Goal: Task Accomplishment & Management: Manage account settings

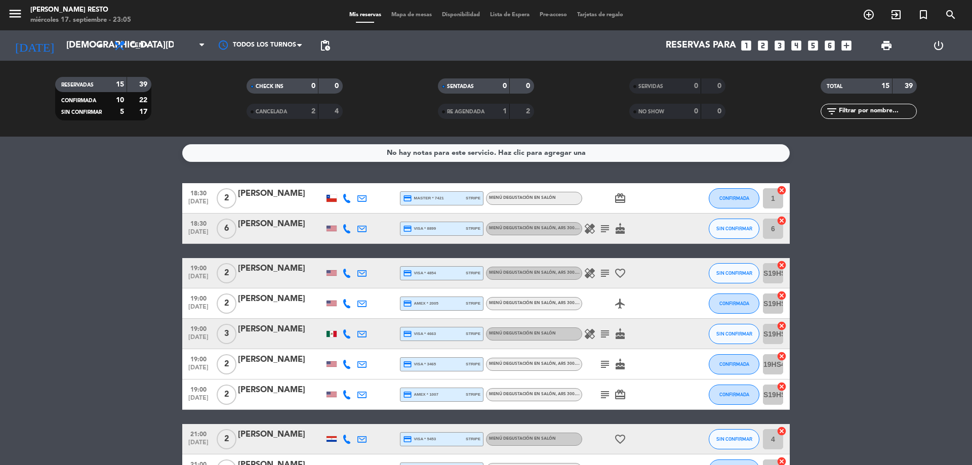
click at [769, 235] on input "6" at bounding box center [773, 229] width 20 height 20
click at [4, 296] on bookings-row "18:30 [DATE] 2 [PERSON_NAME] credit_card master * 7421 stripe Menú degustación …" at bounding box center [486, 432] width 972 height 498
click at [601, 227] on icon "subject" at bounding box center [605, 229] width 12 height 12
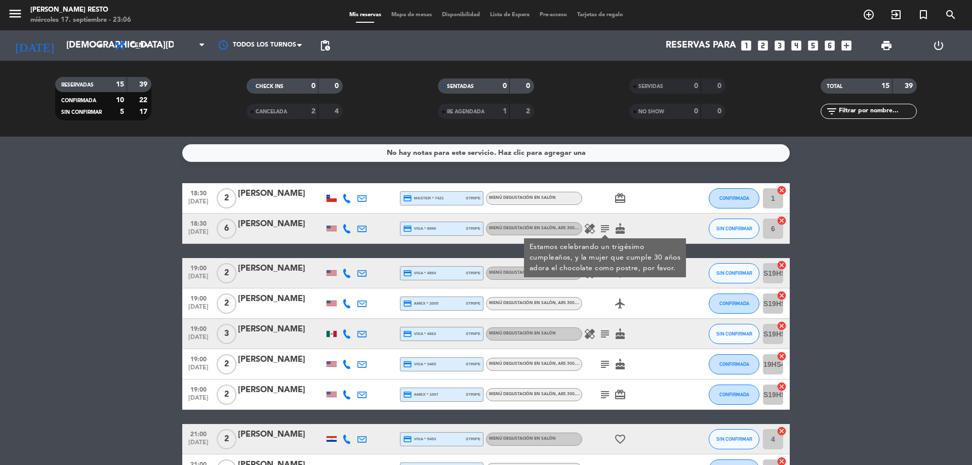
click at [589, 231] on icon "healing" at bounding box center [590, 229] width 12 height 12
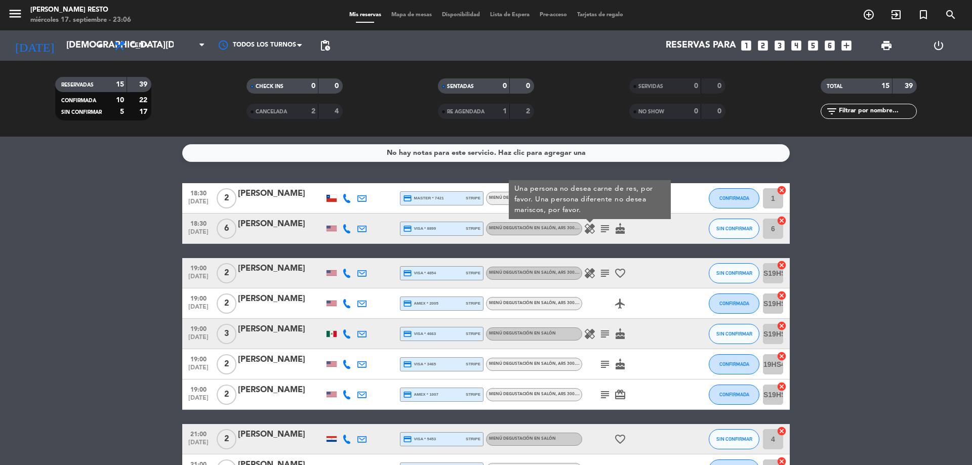
click at [608, 274] on icon "subject" at bounding box center [605, 273] width 12 height 12
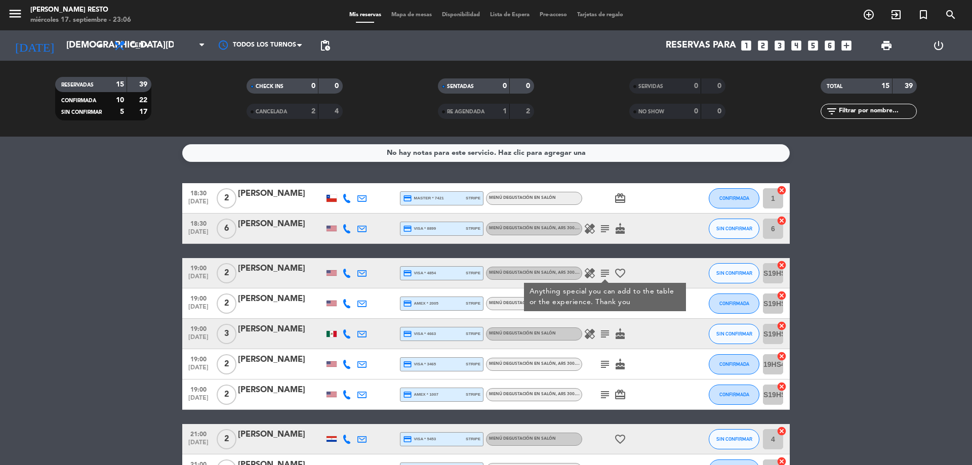
click at [588, 271] on icon "healing" at bounding box center [590, 273] width 12 height 12
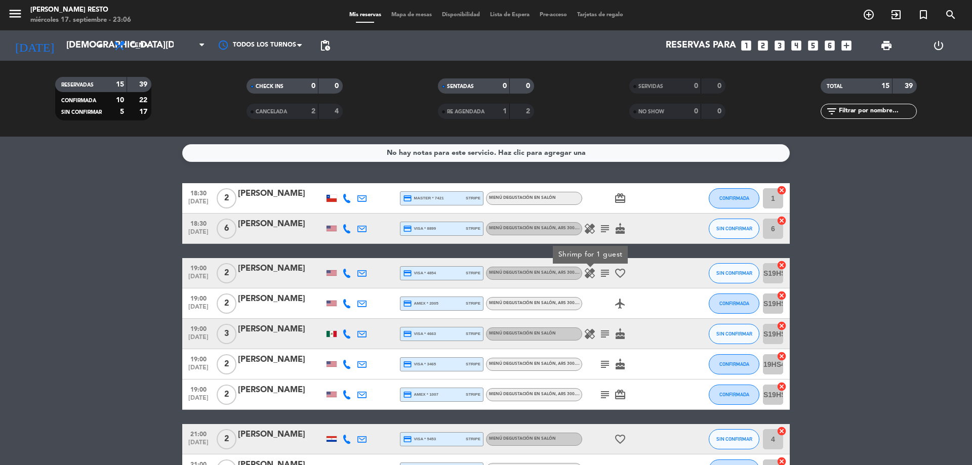
click at [589, 331] on icon "healing" at bounding box center [590, 334] width 12 height 12
click at [607, 335] on icon "subject" at bounding box center [605, 334] width 12 height 12
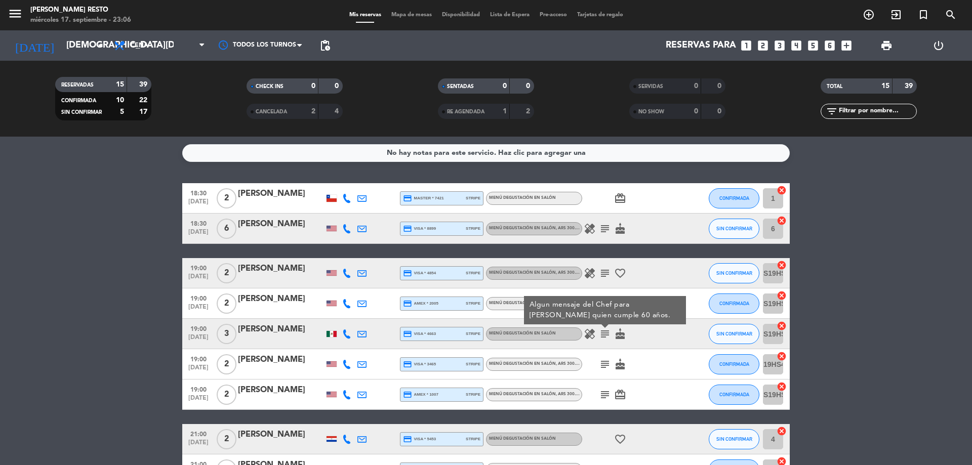
click at [618, 332] on icon "cake" at bounding box center [620, 334] width 12 height 12
click at [617, 358] on icon "cake" at bounding box center [620, 364] width 12 height 12
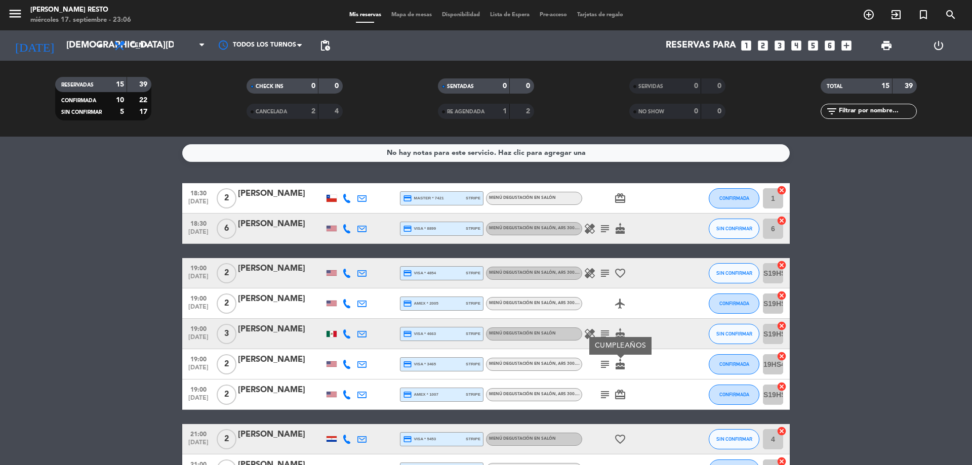
click at [608, 358] on icon "subject" at bounding box center [605, 364] width 12 height 12
click at [605, 395] on icon "subject" at bounding box center [605, 395] width 12 height 12
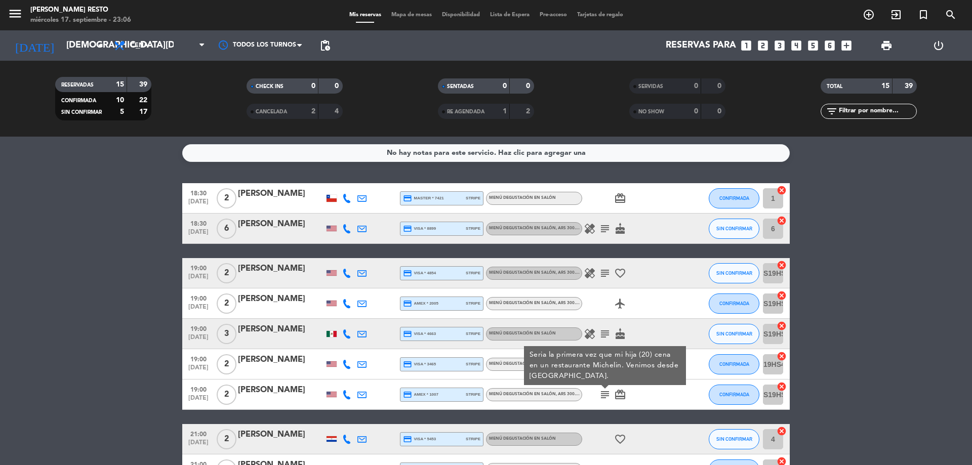
click at [622, 393] on icon "card_giftcard" at bounding box center [620, 395] width 12 height 12
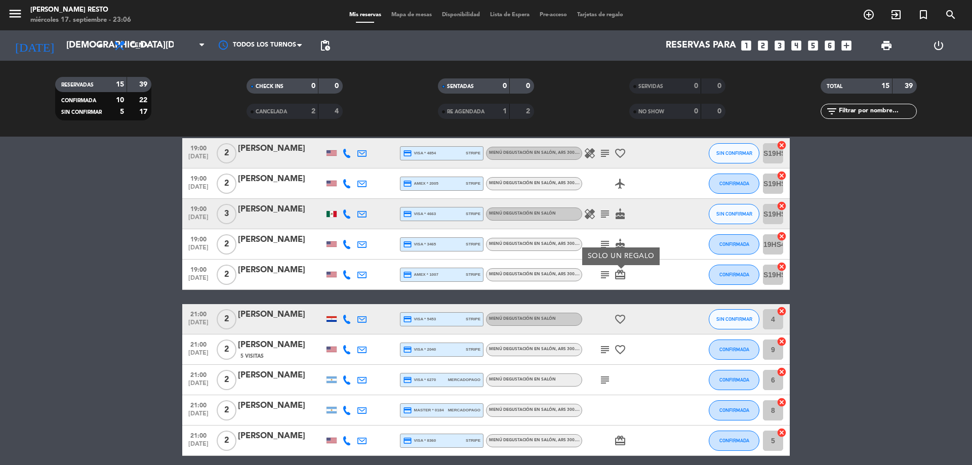
scroll to position [152, 0]
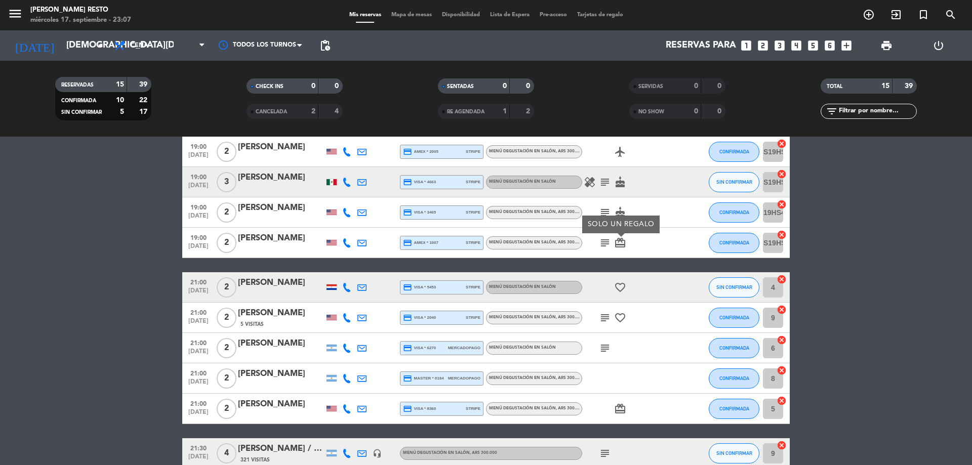
click at [606, 320] on icon "subject" at bounding box center [605, 318] width 12 height 12
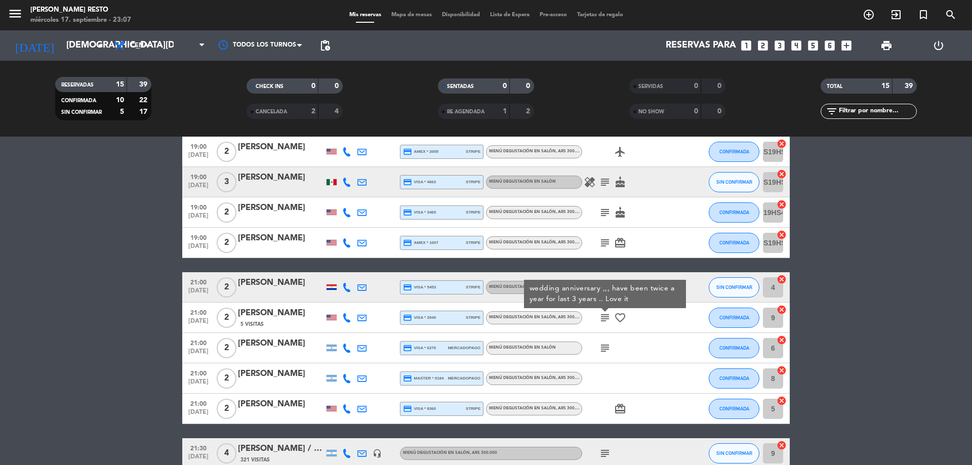
click at [605, 350] on icon "subject" at bounding box center [605, 348] width 12 height 12
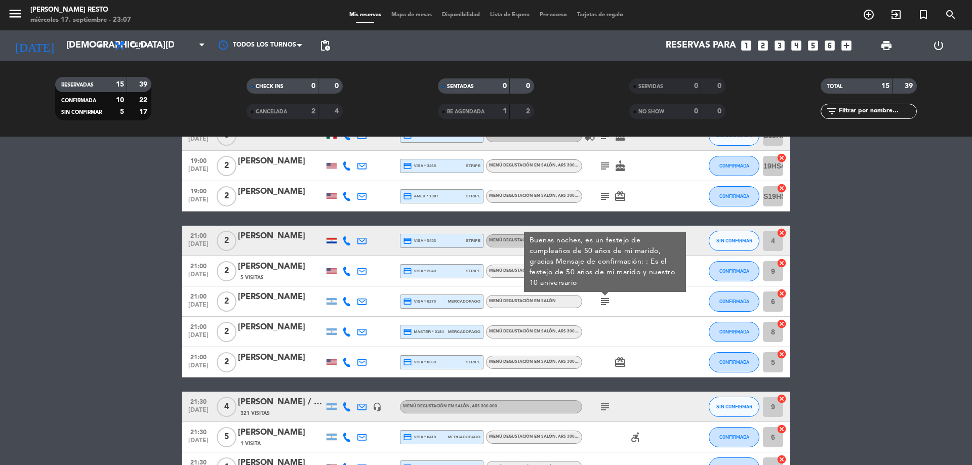
scroll to position [267, 0]
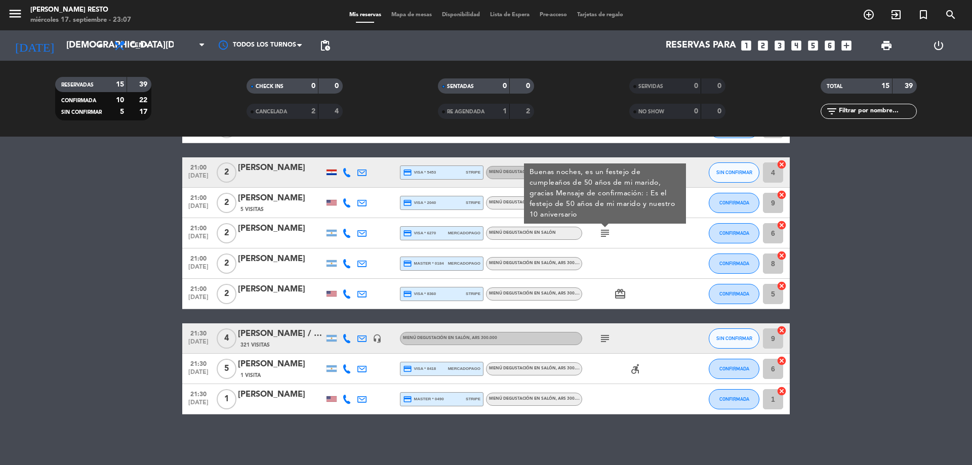
click at [607, 341] on icon "subject" at bounding box center [605, 339] width 12 height 12
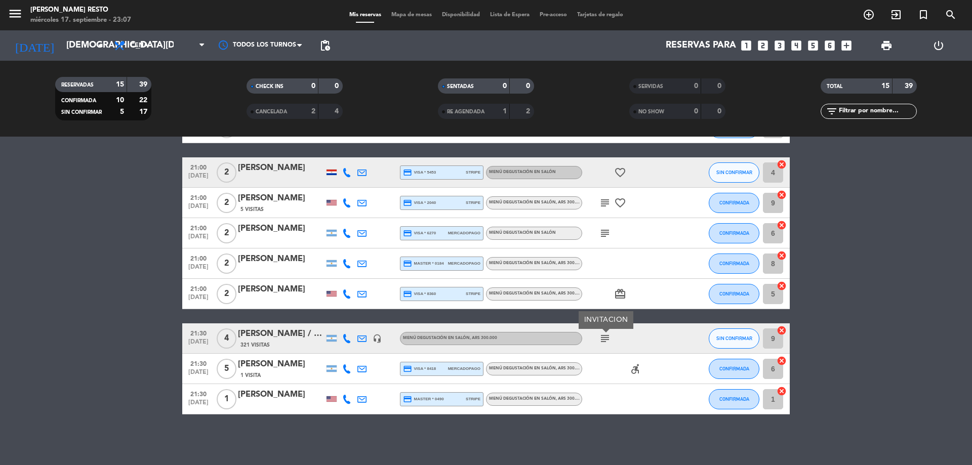
click at [642, 356] on div "accessible_forward" at bounding box center [627, 369] width 91 height 30
click at [622, 293] on icon "card_giftcard" at bounding box center [620, 294] width 12 height 12
click at [889, 299] on bookings-row "18:30 [DATE] 2 [PERSON_NAME] credit_card master * 7421 stripe Menú degustación …" at bounding box center [486, 165] width 972 height 498
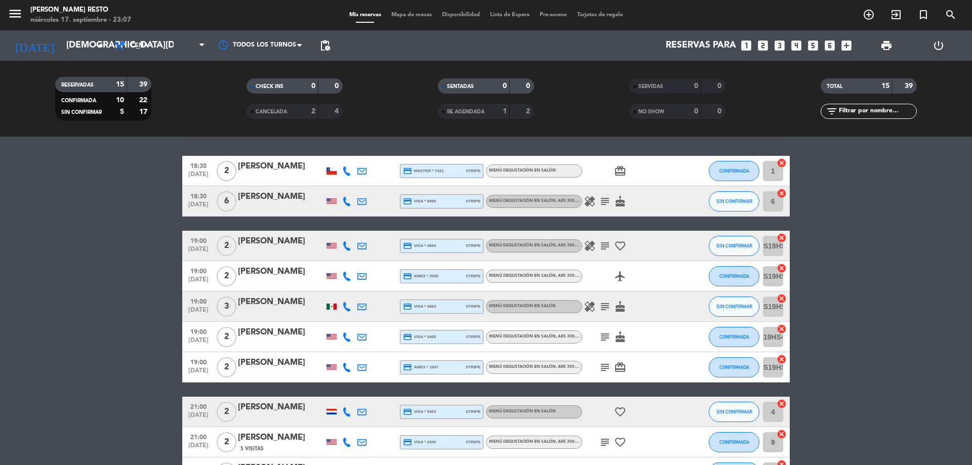
scroll to position [0, 0]
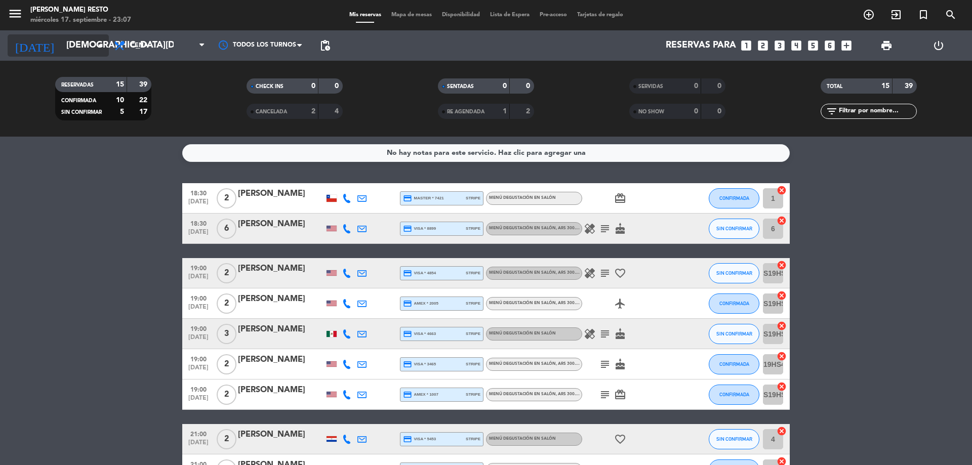
click at [61, 46] on input "[DEMOGRAPHIC_DATA][DATE]" at bounding box center [119, 45] width 117 height 20
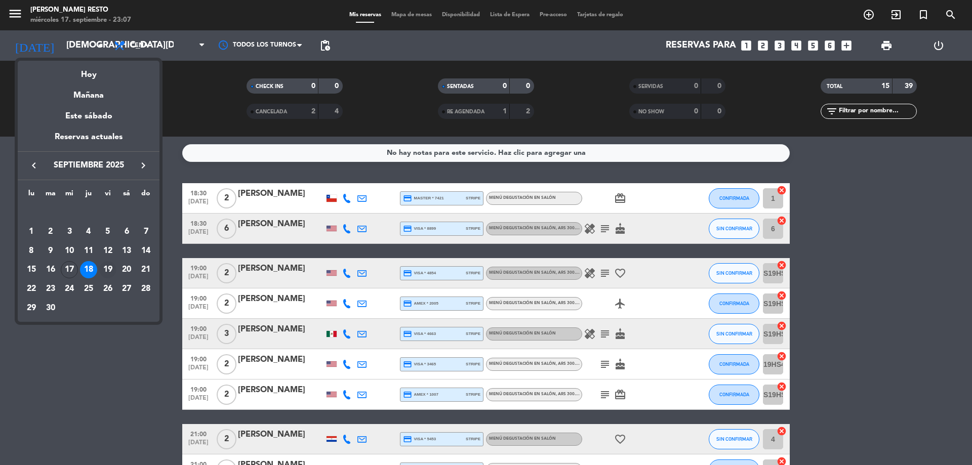
click at [107, 264] on div "19" at bounding box center [107, 269] width 17 height 17
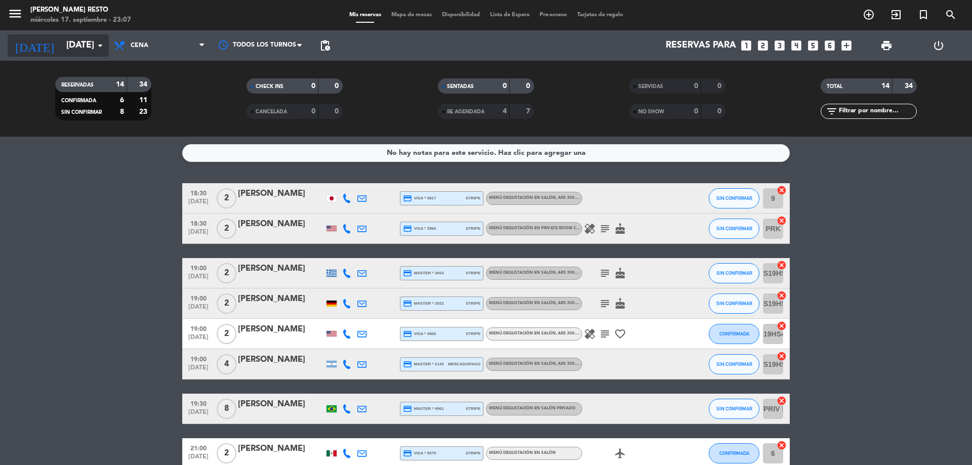
click at [72, 42] on input "[DATE]" at bounding box center [119, 45] width 117 height 20
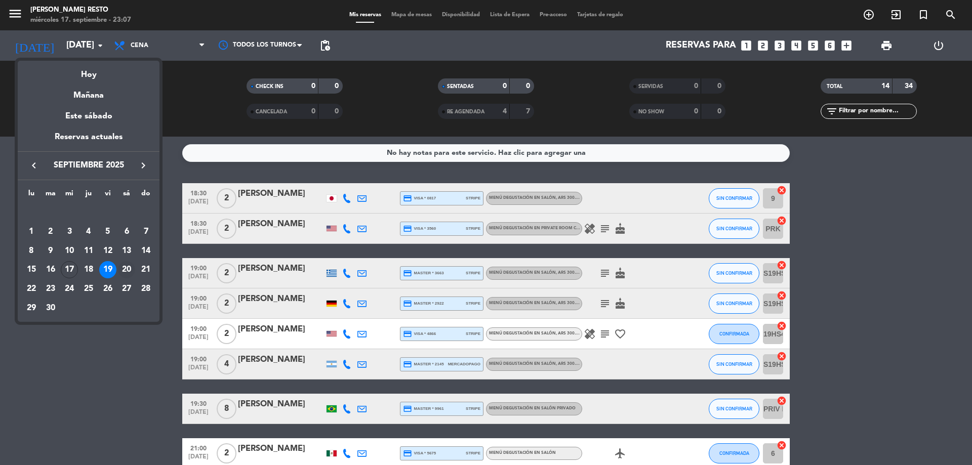
click at [127, 264] on div "20" at bounding box center [126, 269] width 17 height 17
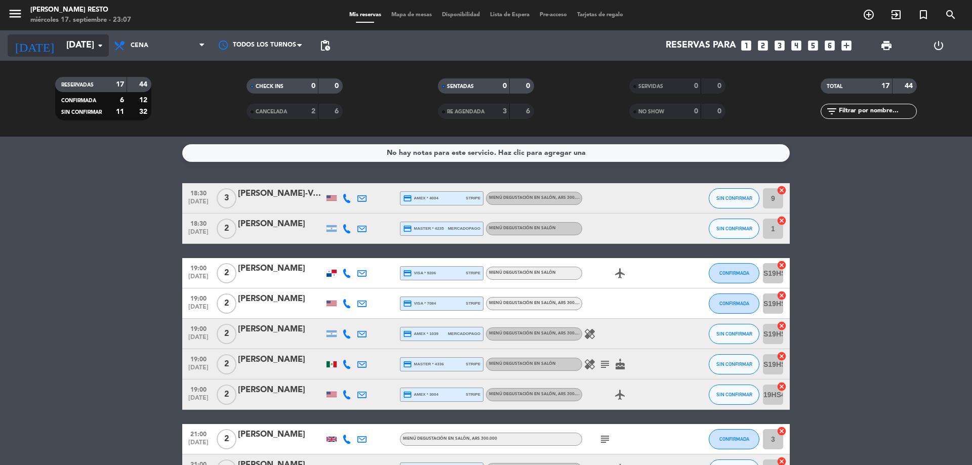
click at [79, 37] on input "[DATE]" at bounding box center [119, 45] width 117 height 20
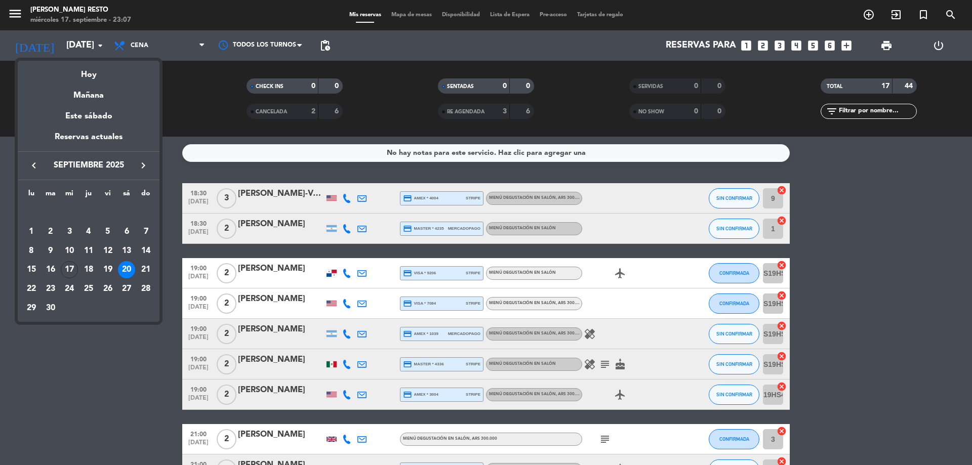
click at [97, 271] on td "18" at bounding box center [88, 269] width 19 height 19
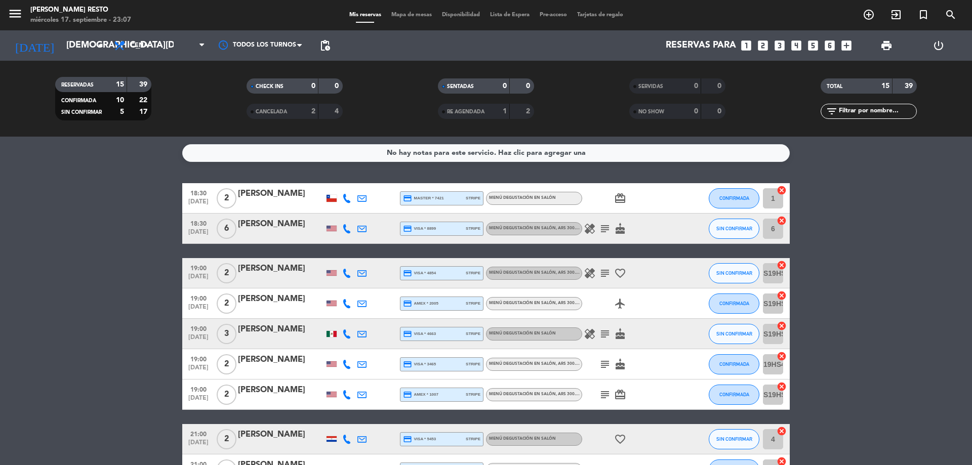
click at [73, 188] on bookings-row "18:30 [DATE] 2 [PERSON_NAME] credit_card master * 7421 stripe Menú degustación …" at bounding box center [486, 432] width 972 height 498
click at [74, 188] on bookings-row "18:30 [DATE] 2 [PERSON_NAME] credit_card master * 7421 stripe Menú degustación …" at bounding box center [486, 432] width 972 height 498
click at [73, 188] on bookings-row "18:30 [DATE] 2 [PERSON_NAME] credit_card master * 7421 stripe Menú degustación …" at bounding box center [486, 432] width 972 height 498
click at [35, 255] on bookings-row "18:30 [DATE] 2 [PERSON_NAME] credit_card master * 7421 stripe Menú degustación …" at bounding box center [486, 432] width 972 height 498
click at [852, 289] on bookings-row "18:30 [DATE] 2 [PERSON_NAME] credit_card master * 7421 stripe Menú degustación …" at bounding box center [486, 432] width 972 height 498
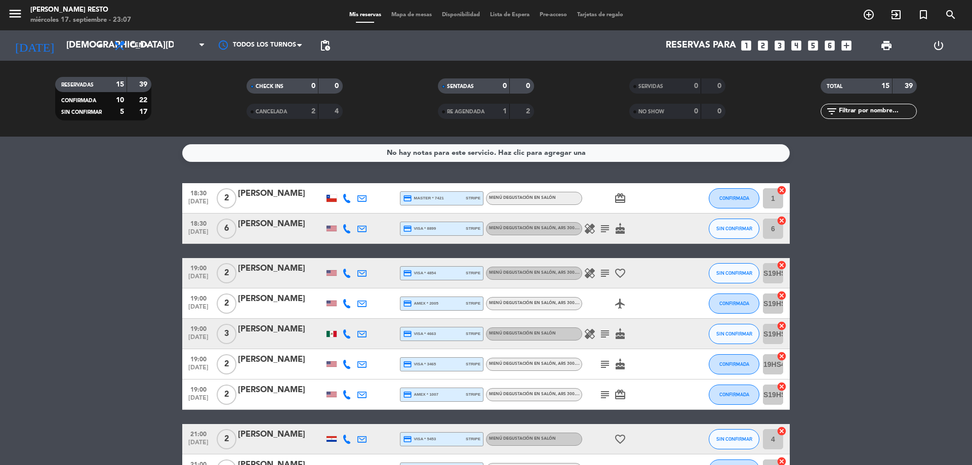
click at [691, 255] on div "18:30 [DATE] 2 [PERSON_NAME] credit_card master * 7421 stripe Menú degustación …" at bounding box center [486, 432] width 608 height 498
click at [888, 233] on bookings-row "18:30 [DATE] 2 [PERSON_NAME] credit_card master * 7421 stripe Menú degustación …" at bounding box center [486, 432] width 972 height 498
click at [902, 268] on bookings-row "18:30 [DATE] 2 [PERSON_NAME] credit_card master * 7421 stripe Menú degustación …" at bounding box center [486, 432] width 972 height 498
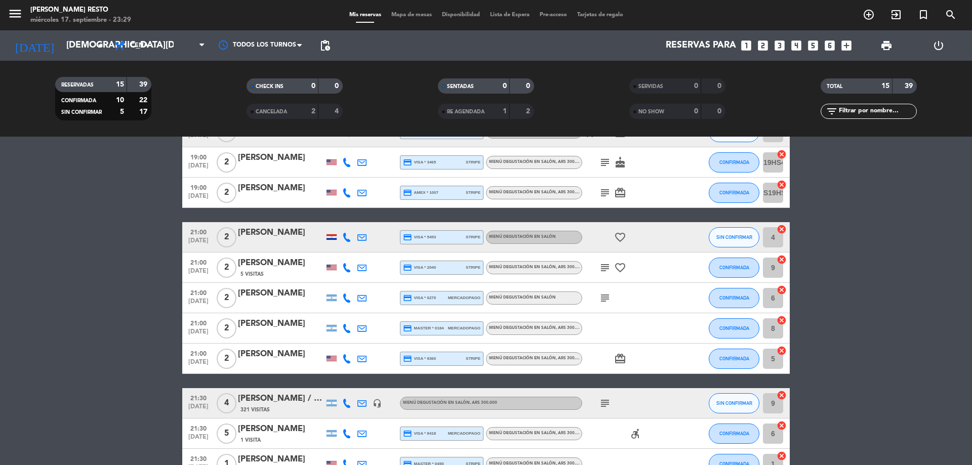
scroll to position [203, 0]
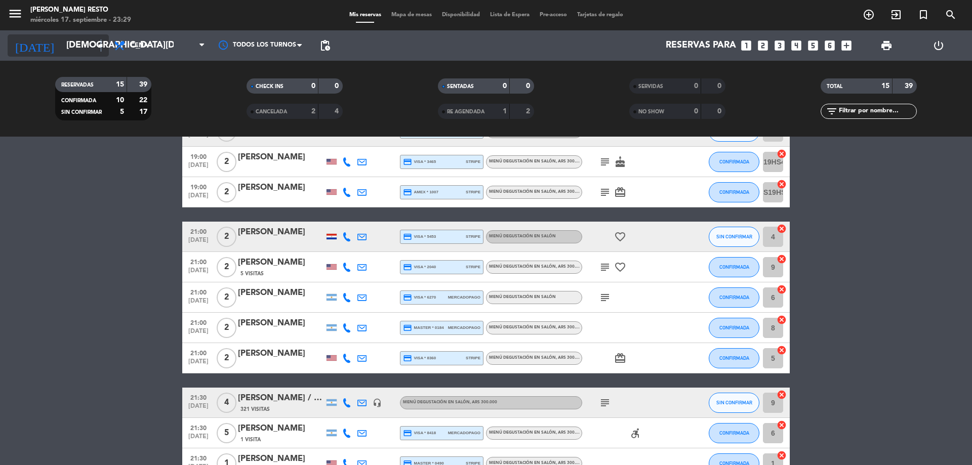
click at [101, 44] on icon "arrow_drop_down" at bounding box center [100, 45] width 12 height 12
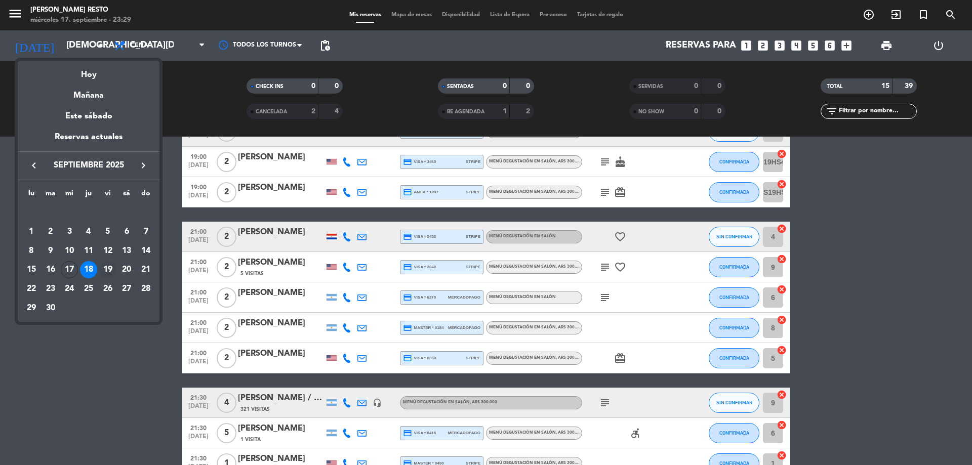
click at [109, 268] on div "19" at bounding box center [107, 269] width 17 height 17
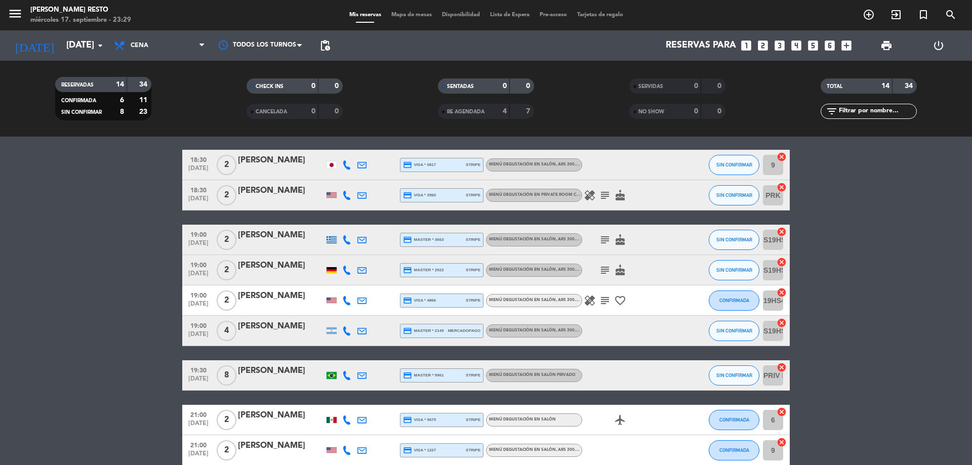
scroll to position [51, 0]
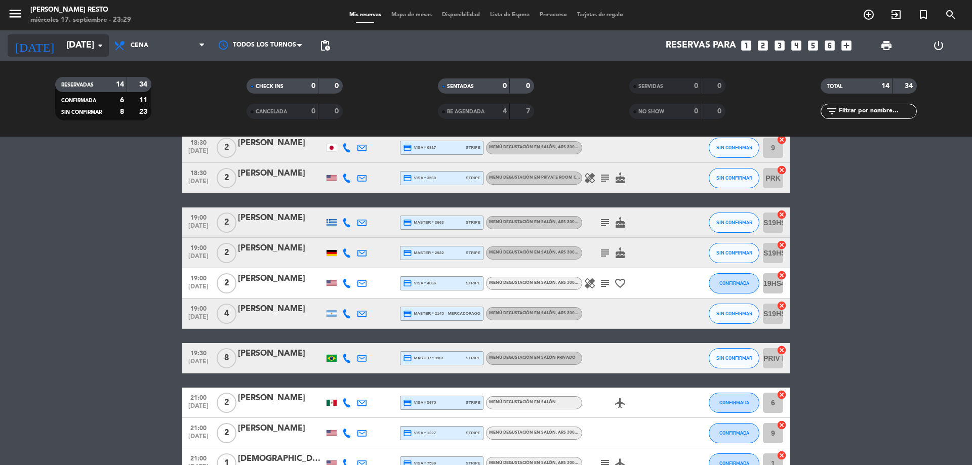
click at [95, 50] on icon "arrow_drop_down" at bounding box center [100, 45] width 12 height 12
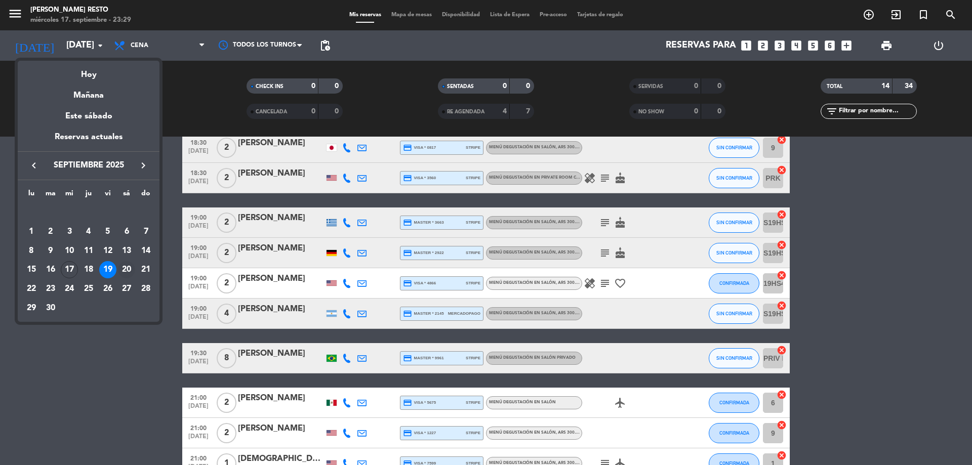
click at [130, 269] on div "20" at bounding box center [126, 269] width 17 height 17
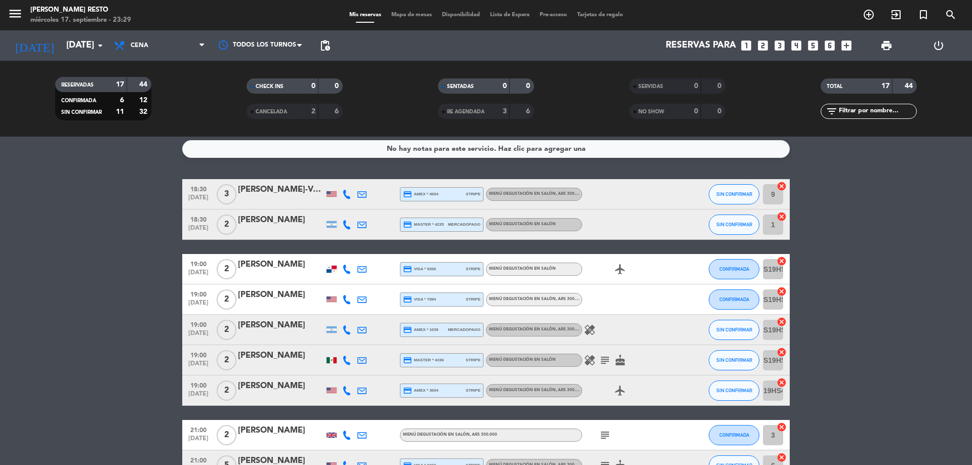
scroll to position [0, 0]
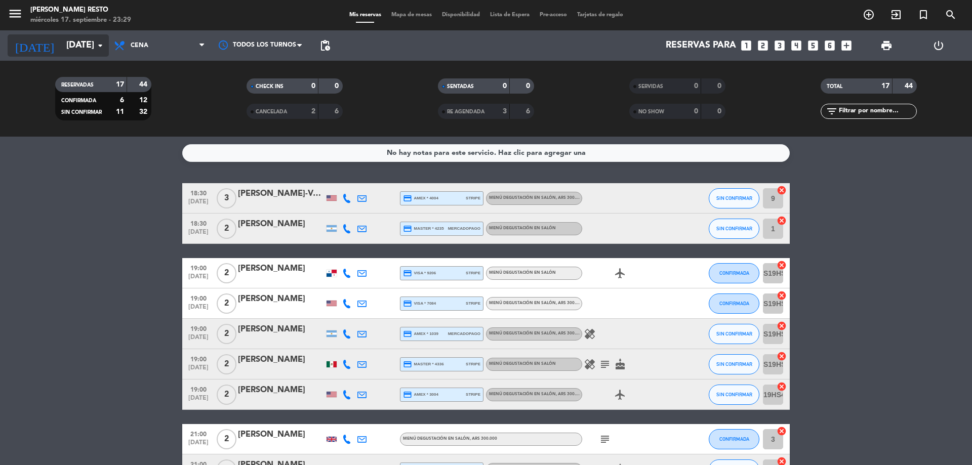
click at [74, 49] on input "[DATE]" at bounding box center [119, 45] width 117 height 20
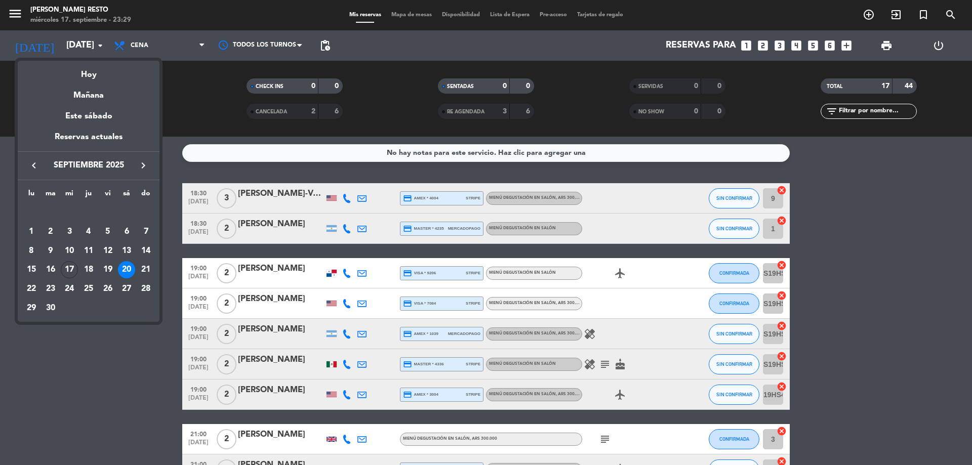
click at [177, 172] on div at bounding box center [486, 232] width 972 height 465
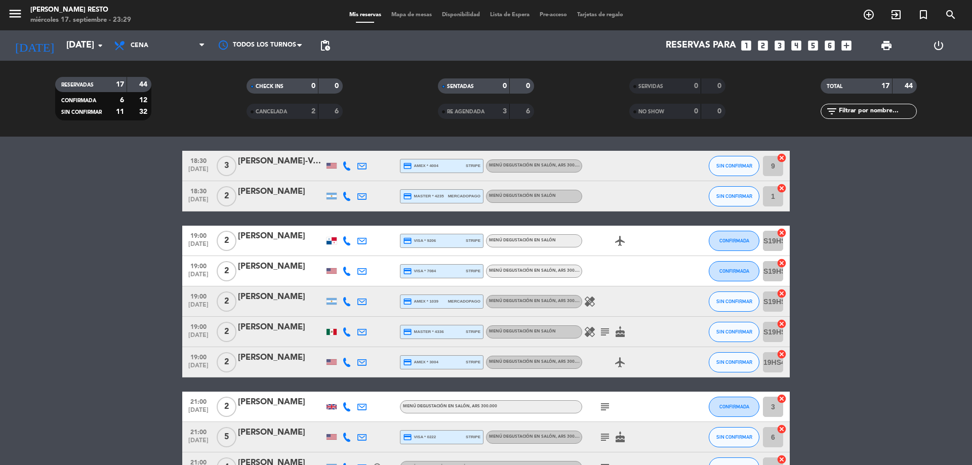
scroll to position [51, 0]
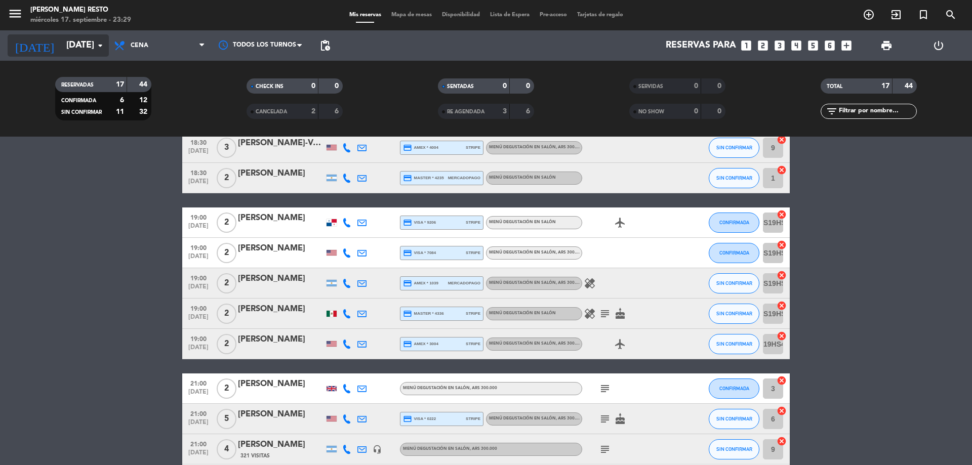
click at [98, 45] on icon "arrow_drop_down" at bounding box center [100, 45] width 12 height 12
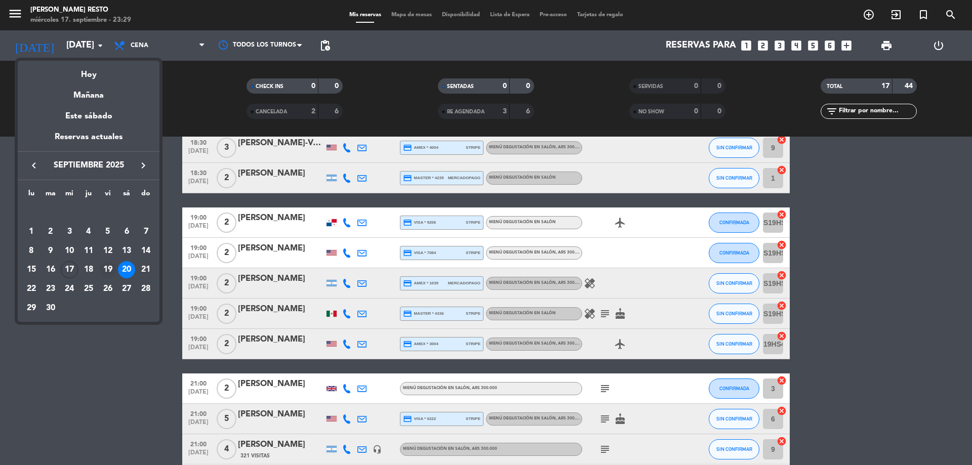
click at [110, 266] on div "19" at bounding box center [107, 269] width 17 height 17
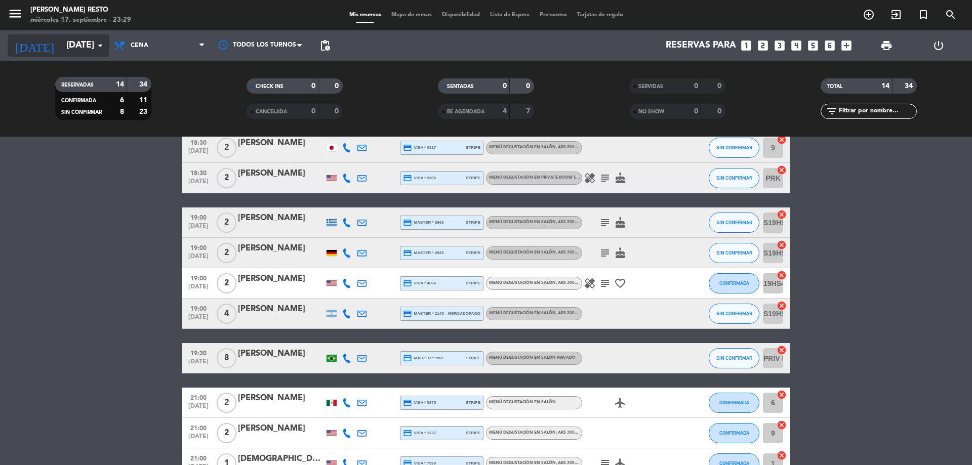
click at [99, 53] on input "[DATE]" at bounding box center [119, 45] width 117 height 20
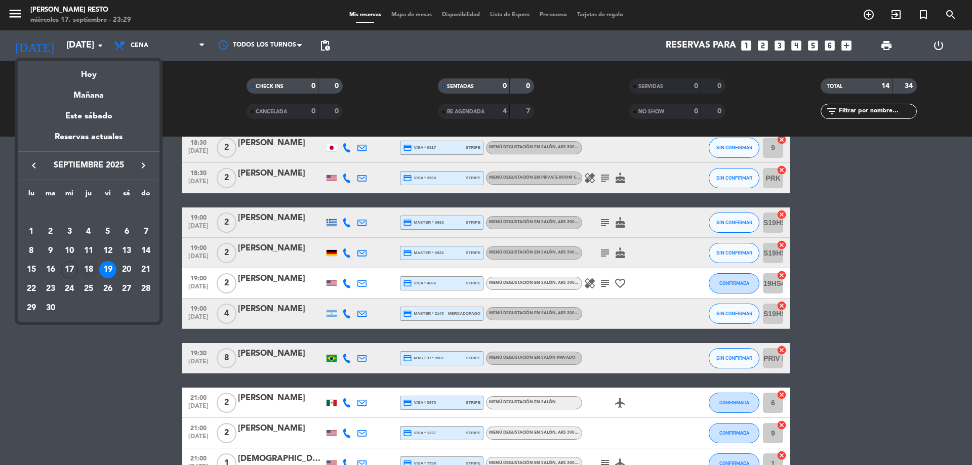
click at [91, 267] on div "18" at bounding box center [88, 269] width 17 height 17
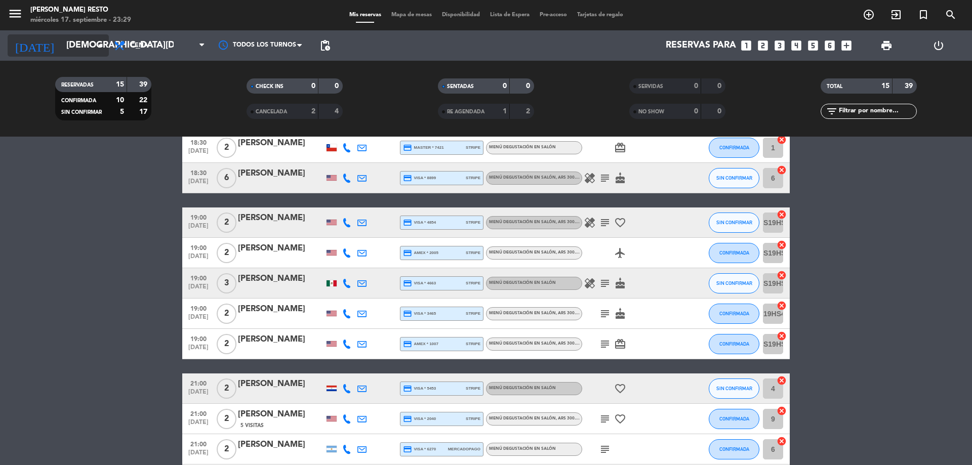
click at [95, 43] on icon "arrow_drop_down" at bounding box center [100, 45] width 12 height 12
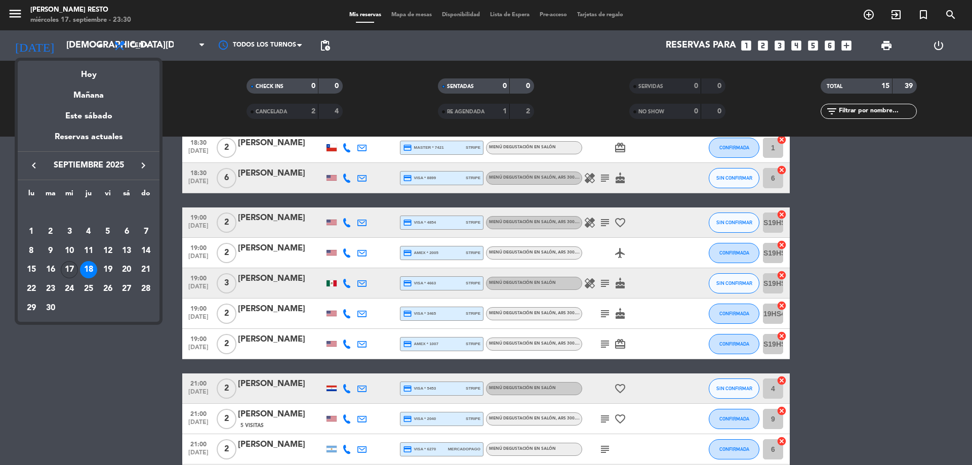
click at [68, 276] on div "17" at bounding box center [69, 269] width 17 height 17
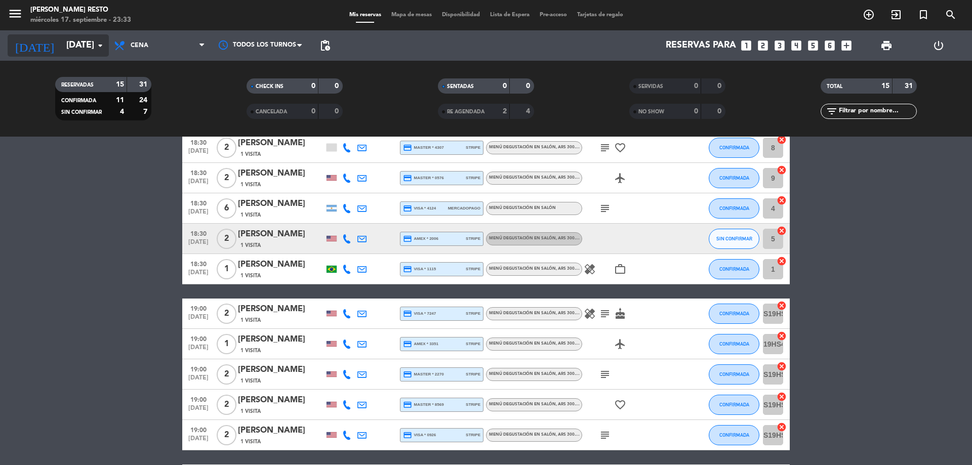
click at [100, 50] on icon "arrow_drop_down" at bounding box center [100, 45] width 12 height 12
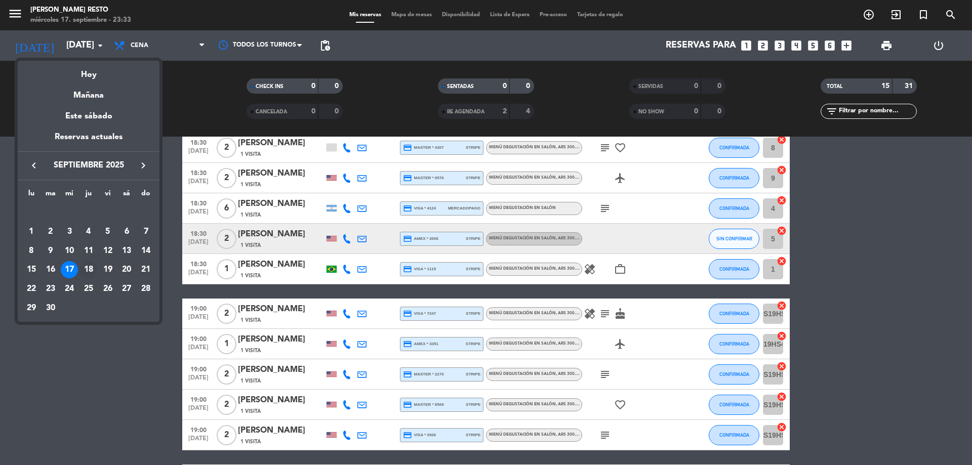
click at [86, 266] on div "18" at bounding box center [88, 269] width 17 height 17
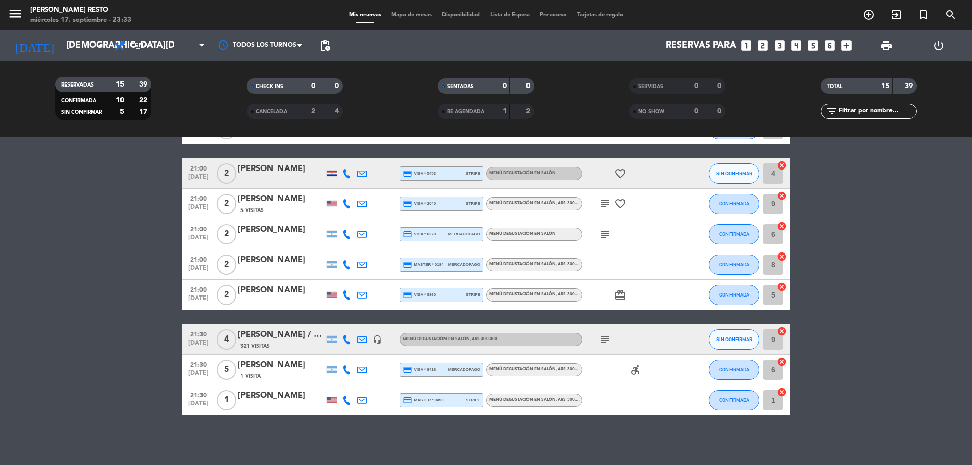
scroll to position [267, 0]
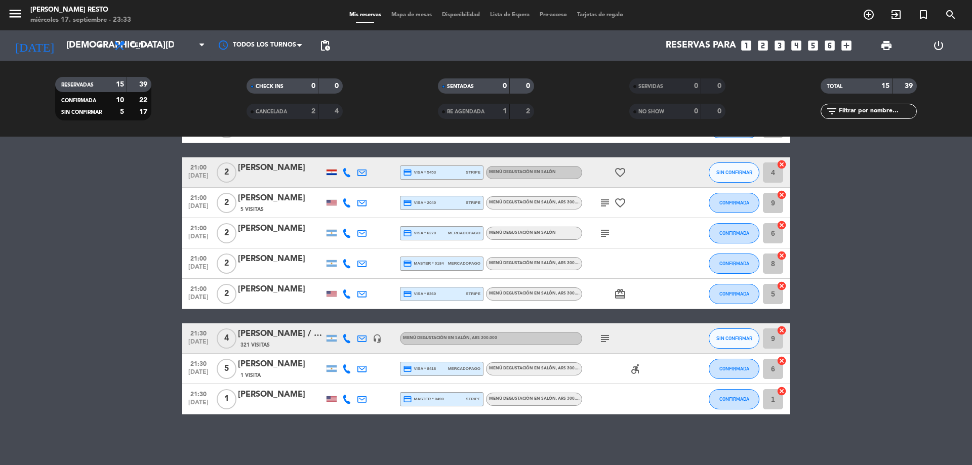
click at [609, 201] on icon "subject" at bounding box center [605, 203] width 12 height 12
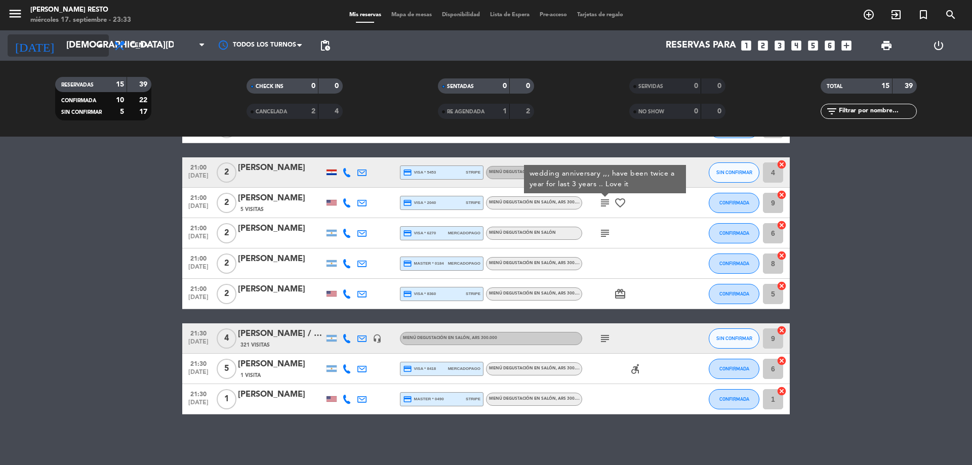
click at [87, 47] on input "[DEMOGRAPHIC_DATA][DATE]" at bounding box center [119, 45] width 117 height 20
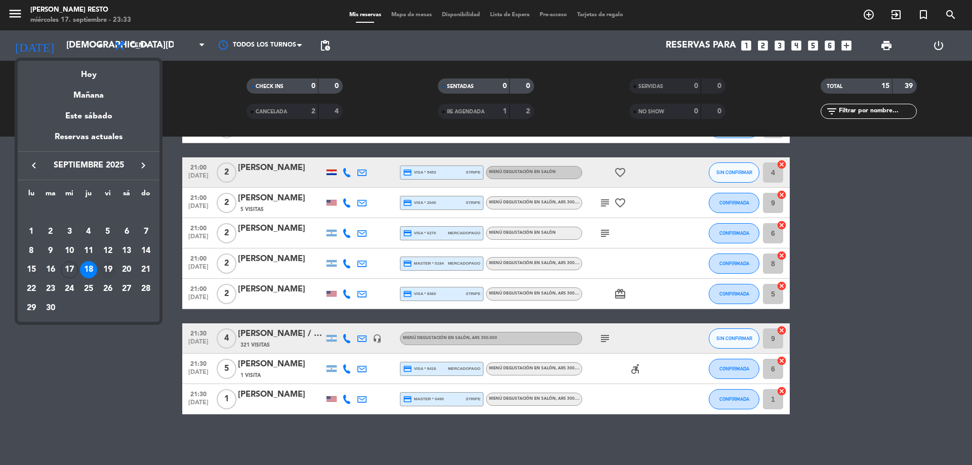
click at [106, 267] on div "19" at bounding box center [107, 269] width 17 height 17
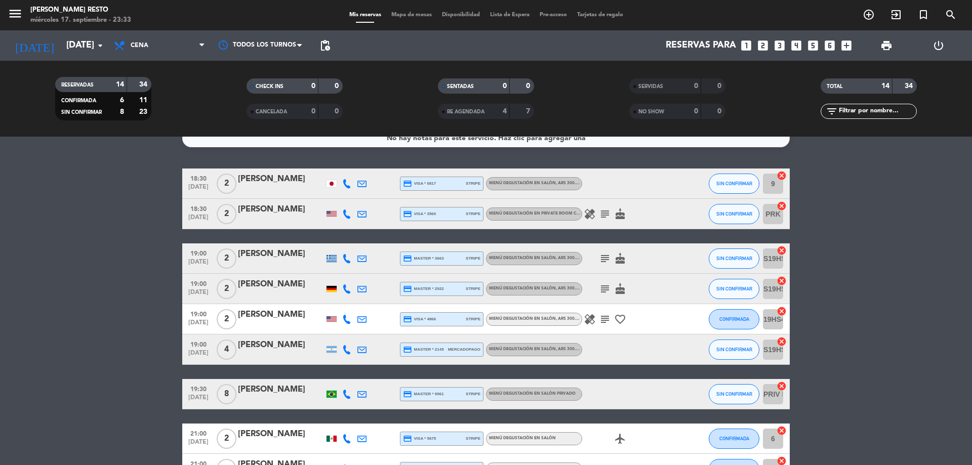
scroll to position [0, 0]
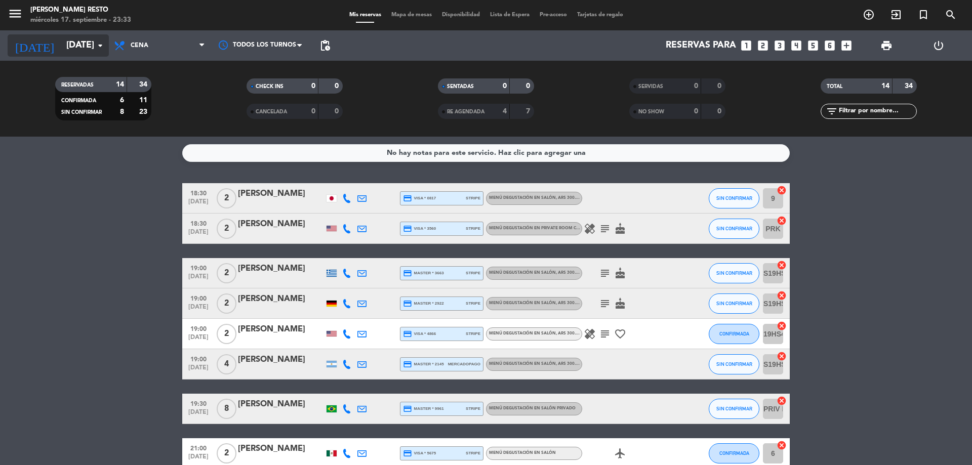
click at [100, 44] on icon "arrow_drop_down" at bounding box center [100, 45] width 12 height 12
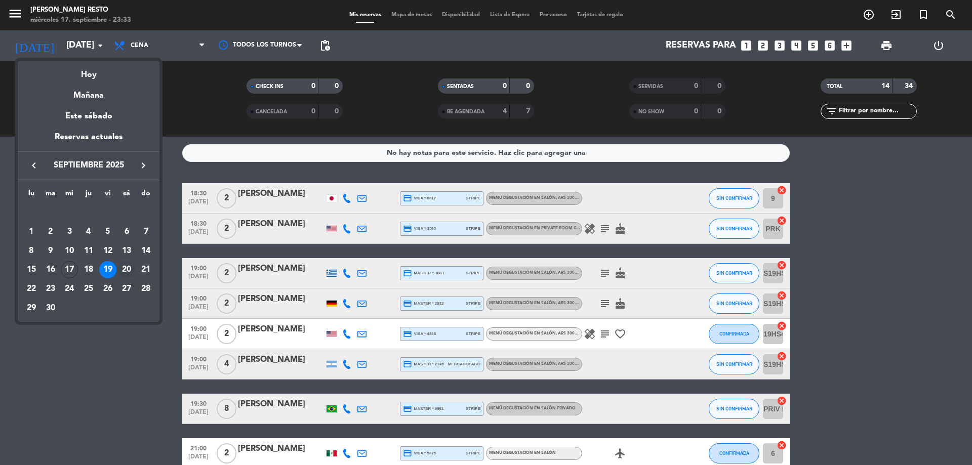
click at [131, 268] on div "20" at bounding box center [126, 269] width 17 height 17
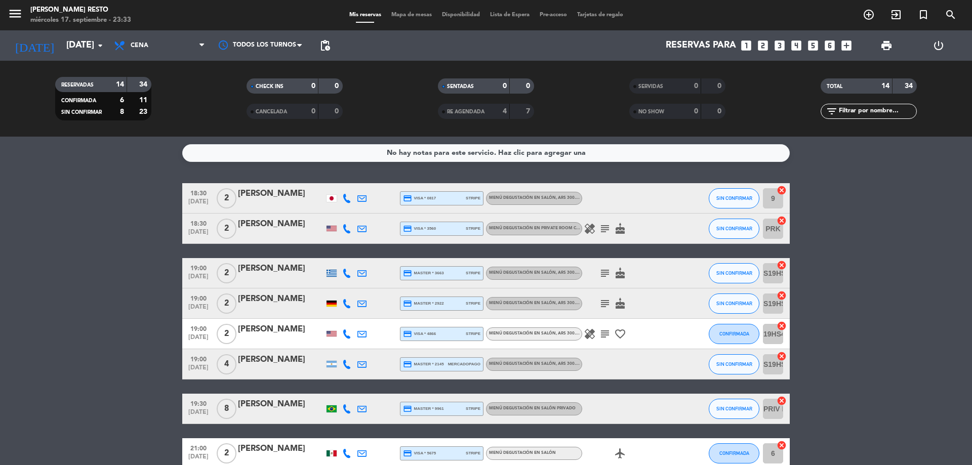
type input "[DATE]"
